Goal: Task Accomplishment & Management: Manage account settings

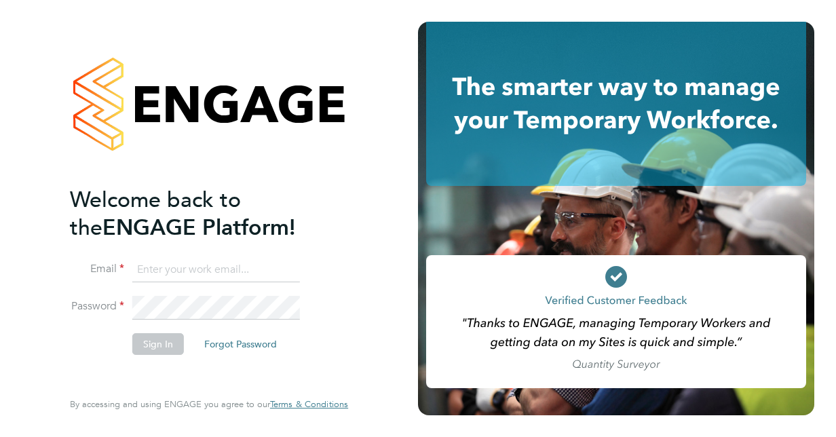
type input "[PERSON_NAME][EMAIL_ADDRESS][PERSON_NAME][DOMAIN_NAME]"
click at [70, 340] on li "Sign In Forgot Password" at bounding box center [202, 350] width 265 height 35
click at [138, 343] on button "Sign In" at bounding box center [158, 344] width 52 height 22
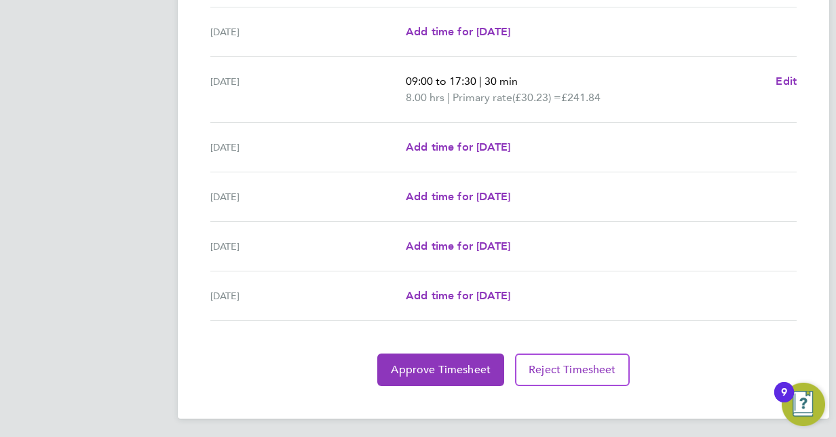
scroll to position [486, 0]
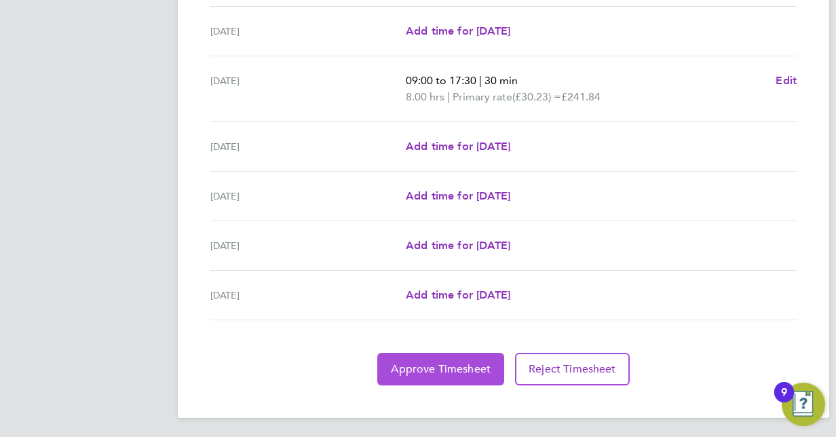
click at [451, 364] on span "Approve Timesheet" at bounding box center [441, 369] width 100 height 14
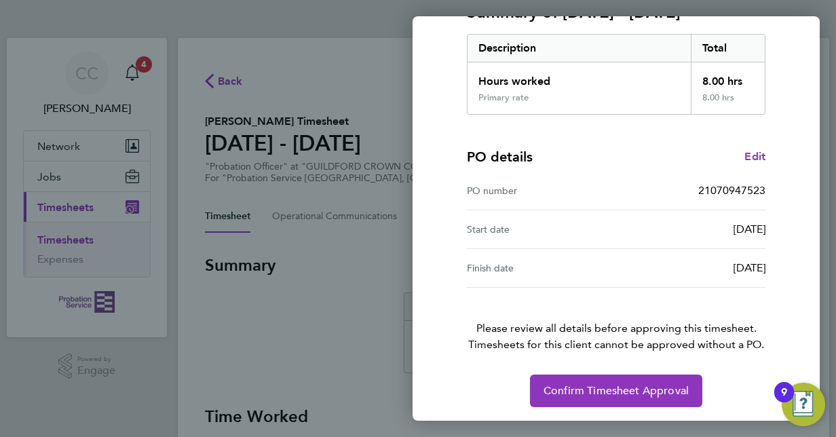
scroll to position [212, 0]
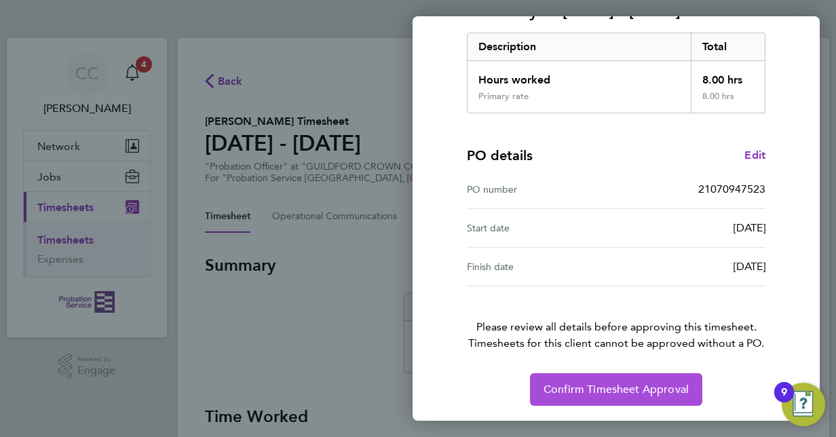
click at [591, 383] on span "Confirm Timesheet Approval" at bounding box center [615, 390] width 145 height 14
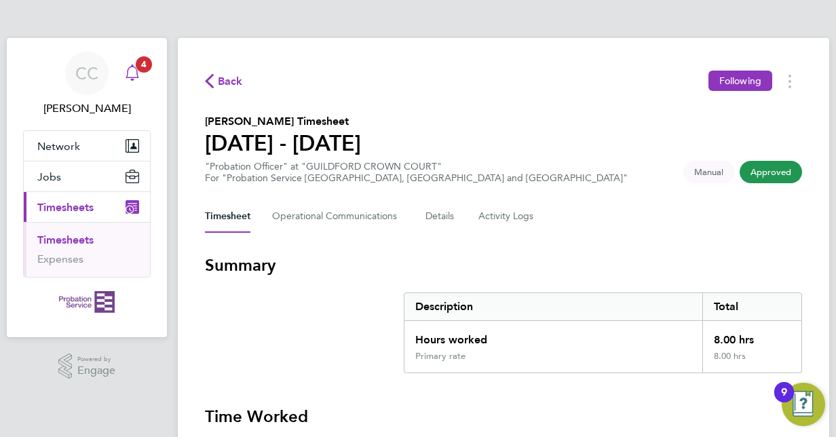
click at [138, 72] on icon "Main navigation" at bounding box center [132, 72] width 16 height 16
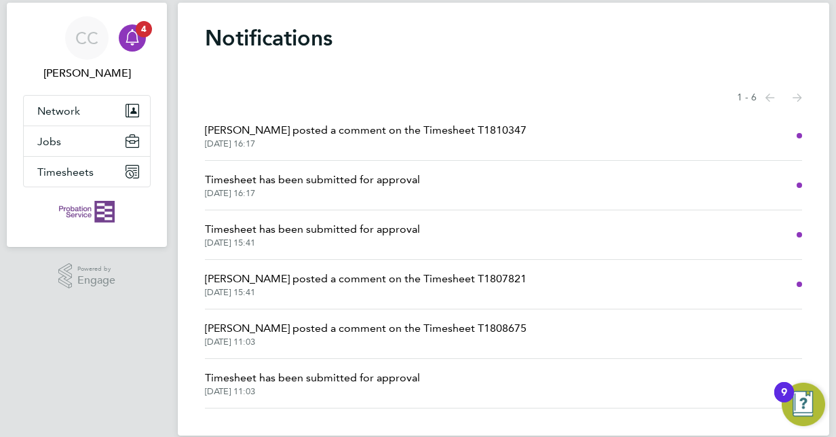
scroll to position [54, 0]
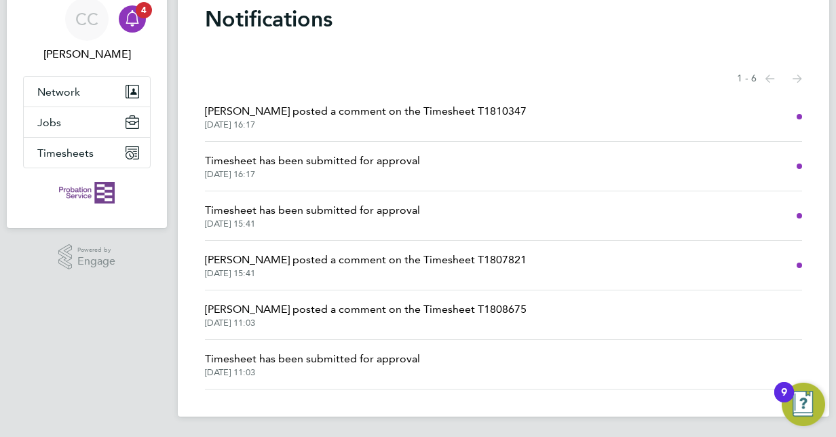
click at [362, 279] on li "Andrew Quinney posted a comment on the Timesheet T1807821 26 Aug 2025, 15:41" at bounding box center [503, 266] width 597 height 50
click at [330, 224] on span "26 Aug 2025, 15:41" at bounding box center [312, 223] width 215 height 11
